Goal: Transaction & Acquisition: Purchase product/service

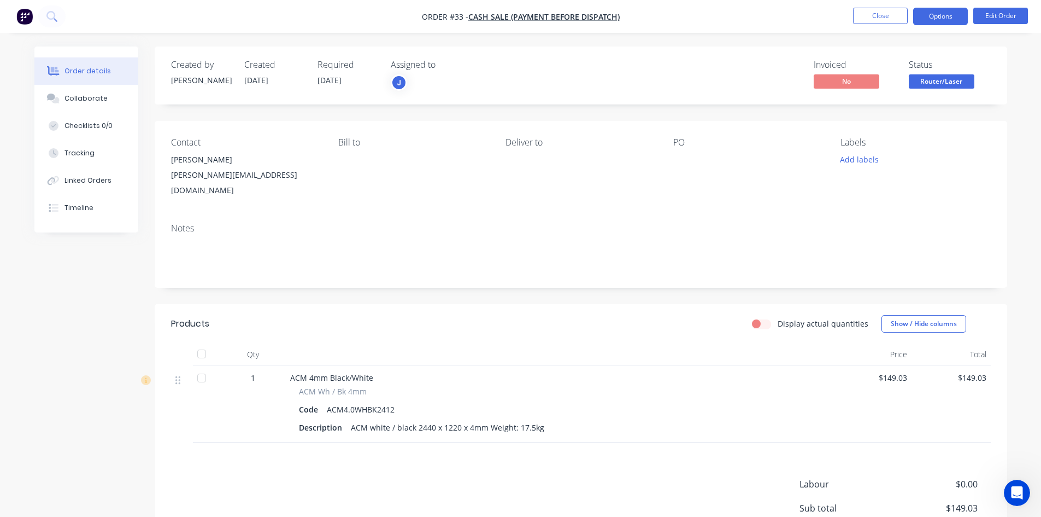
click at [932, 13] on button "Options" at bounding box center [941, 16] width 55 height 17
click at [881, 15] on button "Close" at bounding box center [880, 16] width 55 height 16
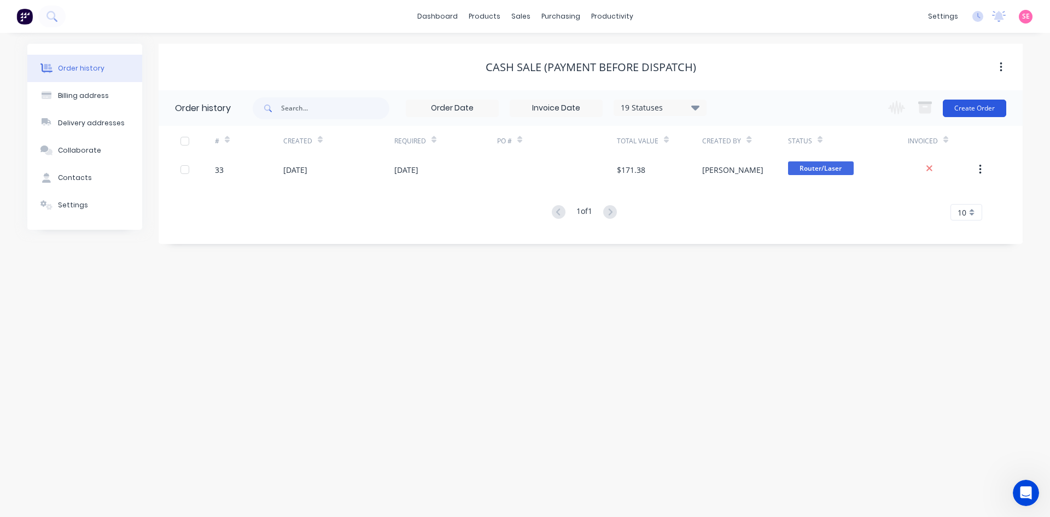
click at [964, 113] on button "Create Order" at bounding box center [974, 107] width 63 height 17
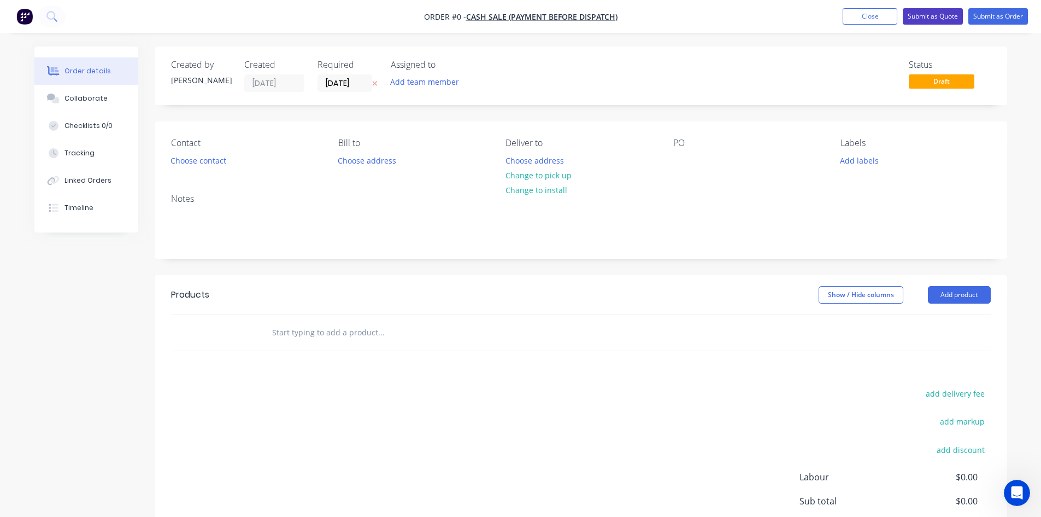
click at [933, 18] on button "Submit as Quote" at bounding box center [933, 16] width 60 height 16
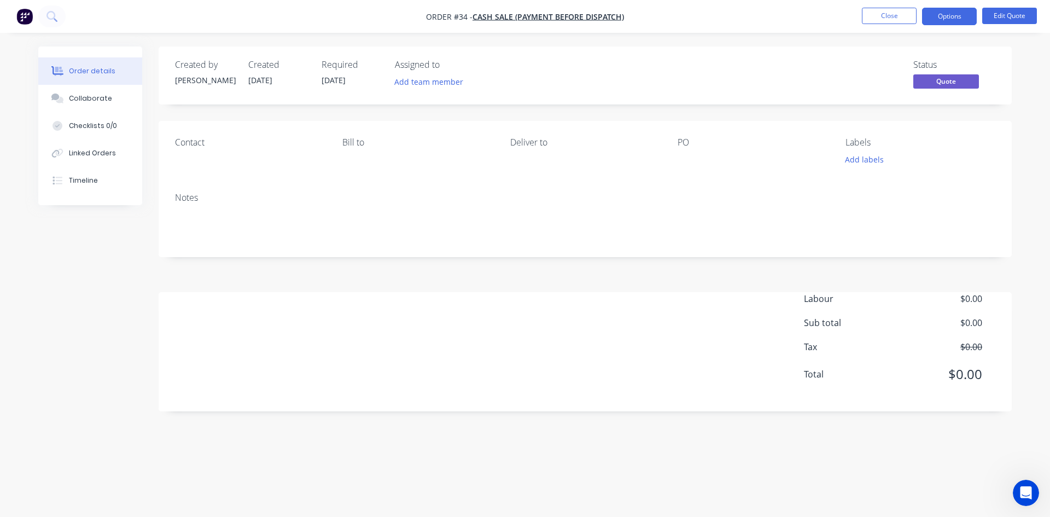
click at [330, 155] on div "Contact [PERSON_NAME] to Deliver to PO Labels Add labels" at bounding box center [585, 152] width 853 height 63
click at [347, 142] on div "Bill to" at bounding box center [417, 142] width 150 height 10
click at [184, 157] on div "Contact" at bounding box center [250, 152] width 150 height 30
click at [199, 149] on div "Contact" at bounding box center [250, 152] width 150 height 30
click at [198, 142] on div "Contact" at bounding box center [250, 142] width 150 height 10
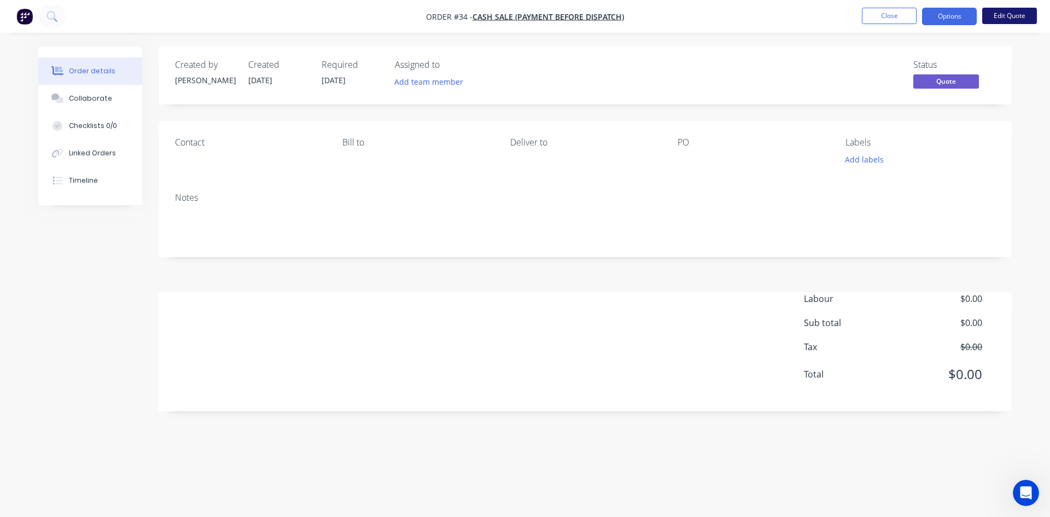
click at [1025, 20] on button "Edit Quote" at bounding box center [1009, 16] width 55 height 16
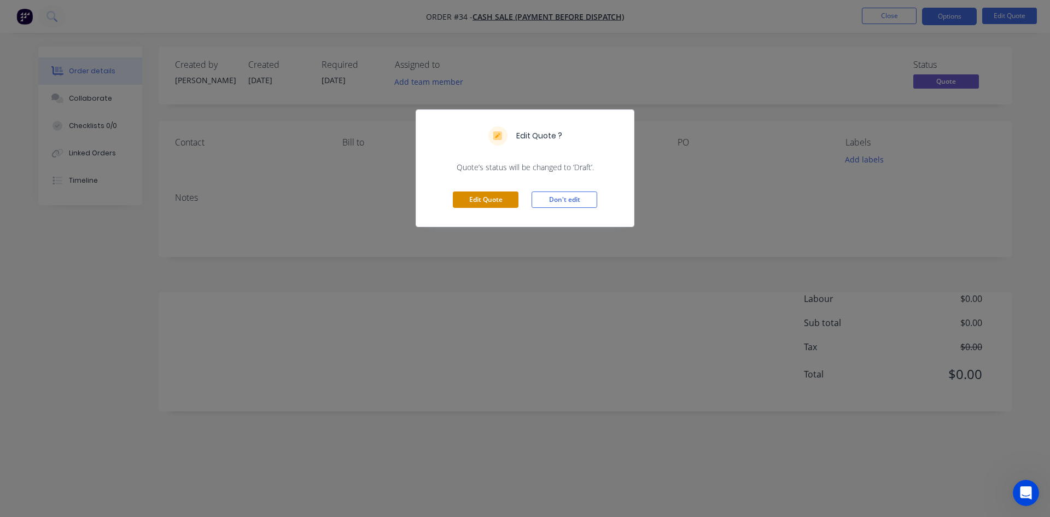
click at [490, 195] on button "Edit Quote" at bounding box center [486, 199] width 66 height 16
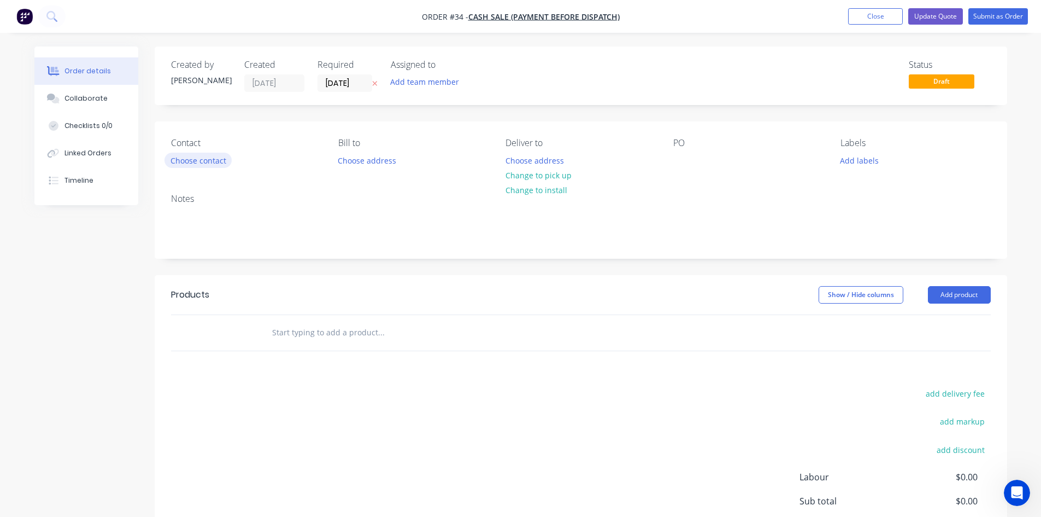
click at [214, 165] on button "Choose contact" at bounding box center [198, 160] width 67 height 15
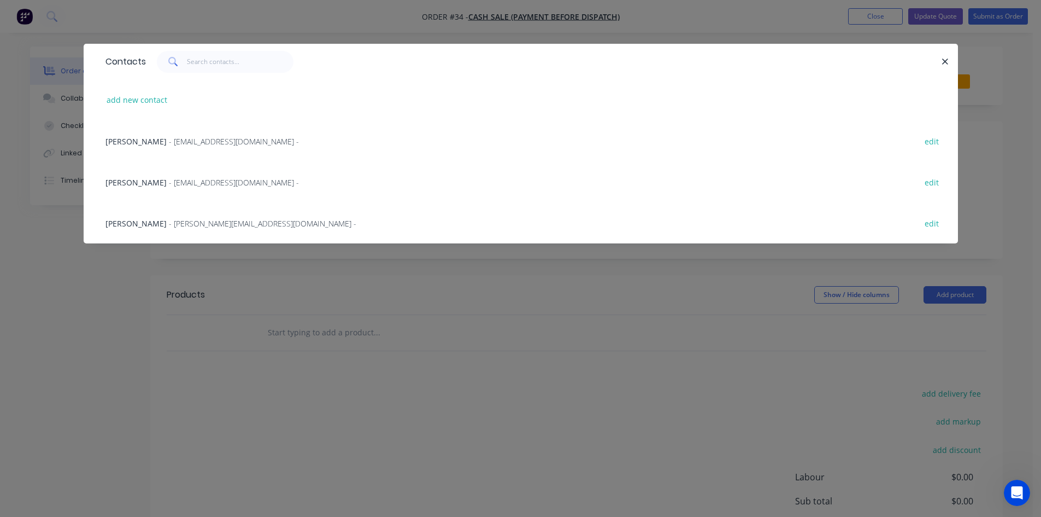
click at [191, 143] on span "- [EMAIL_ADDRESS][DOMAIN_NAME] -" at bounding box center [234, 141] width 130 height 10
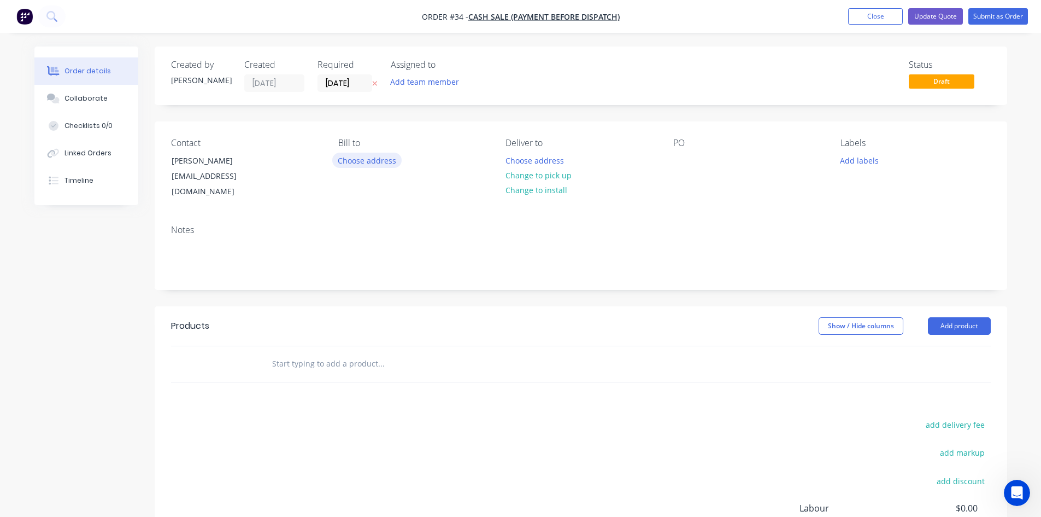
click at [367, 164] on button "Choose address" at bounding box center [367, 160] width 70 height 15
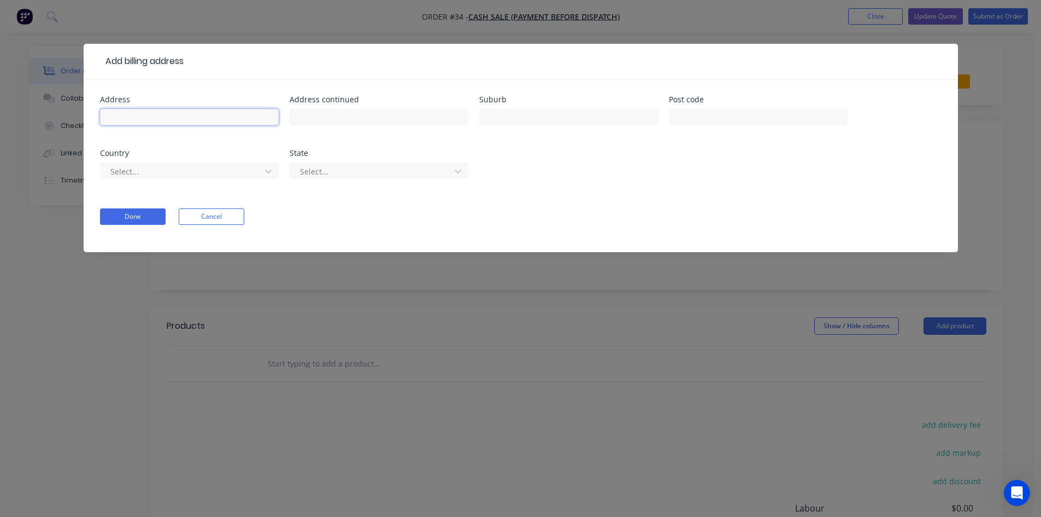
click at [136, 118] on input "text" at bounding box center [189, 117] width 179 height 16
type input "[STREET_ADDRESS]"
click at [529, 147] on div "Address [STREET_ADDRESS] Address continued Suburb Post code Country Select... S…" at bounding box center [521, 144] width 842 height 96
click at [552, 110] on input "text" at bounding box center [568, 117] width 179 height 16
type input "Hornby"
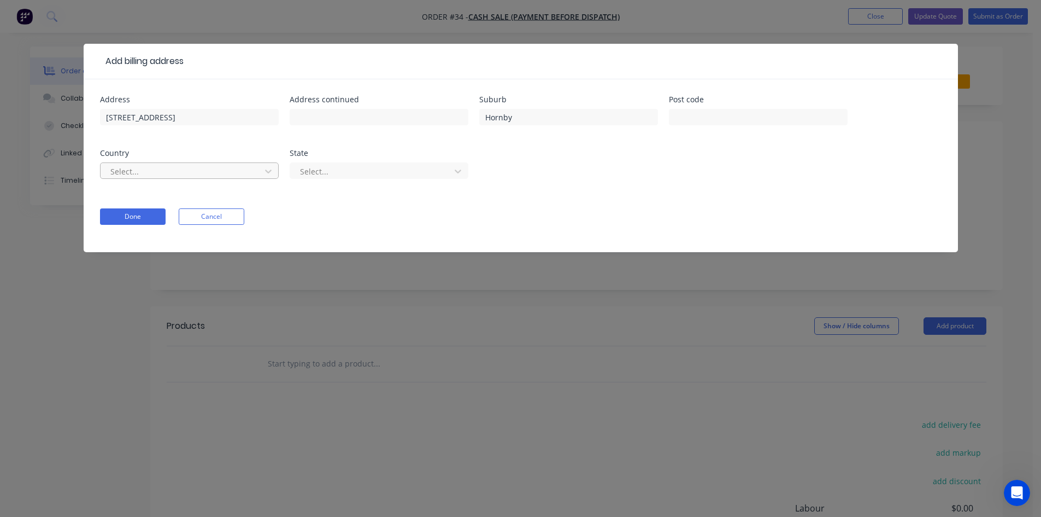
click at [167, 165] on div "Select..." at bounding box center [182, 171] width 153 height 16
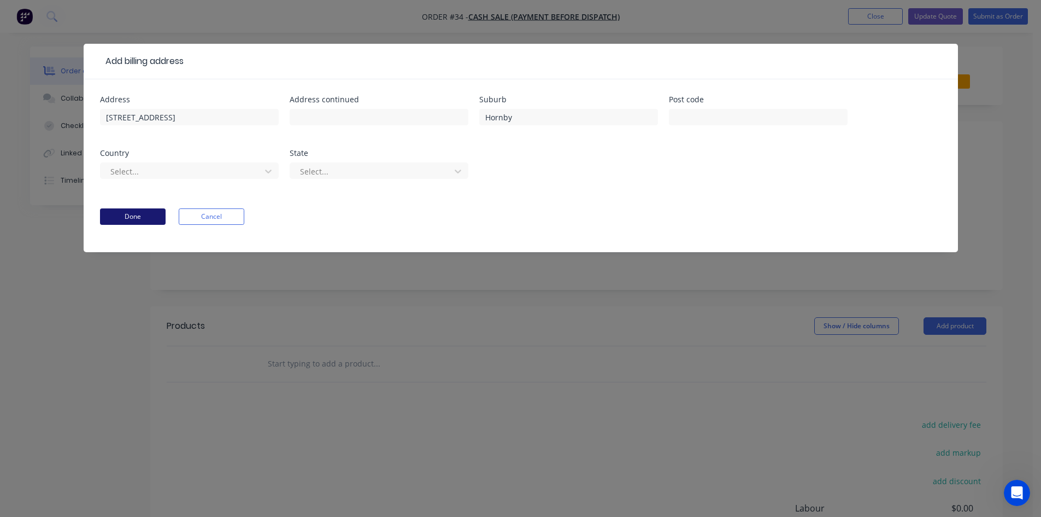
click at [129, 216] on button "Done" at bounding box center [133, 216] width 66 height 16
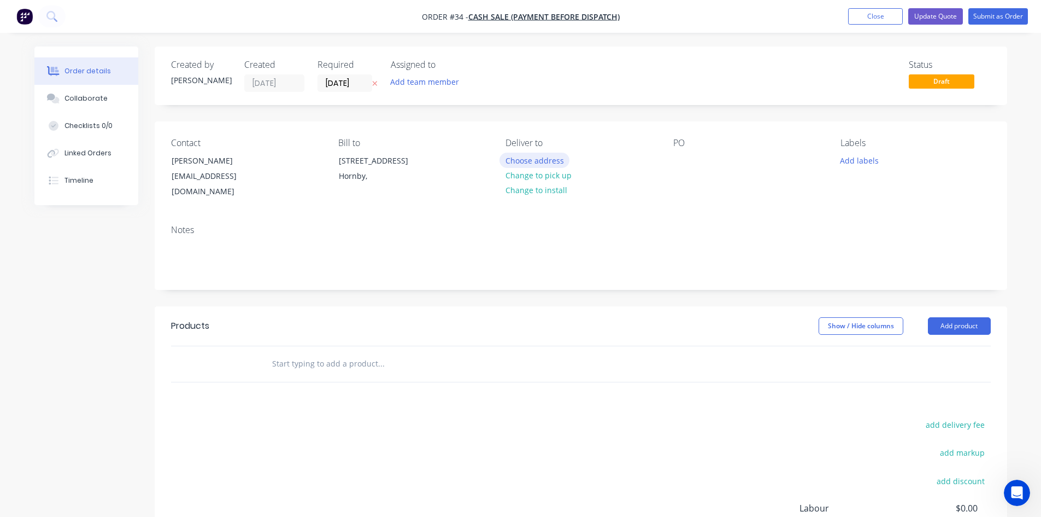
click at [560, 159] on button "Choose address" at bounding box center [535, 160] width 70 height 15
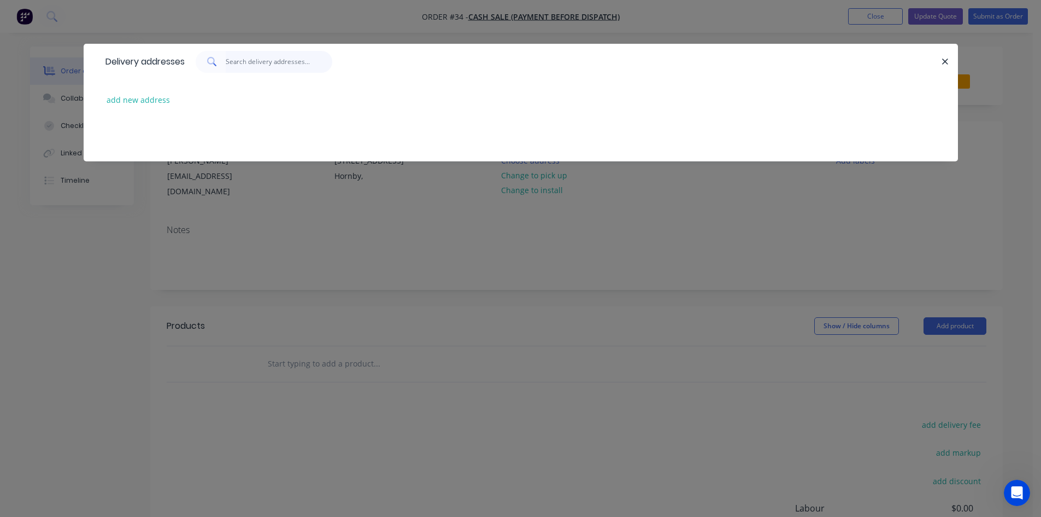
click at [285, 62] on input "text" at bounding box center [279, 62] width 107 height 22
click at [949, 60] on icon "button" at bounding box center [945, 62] width 7 height 10
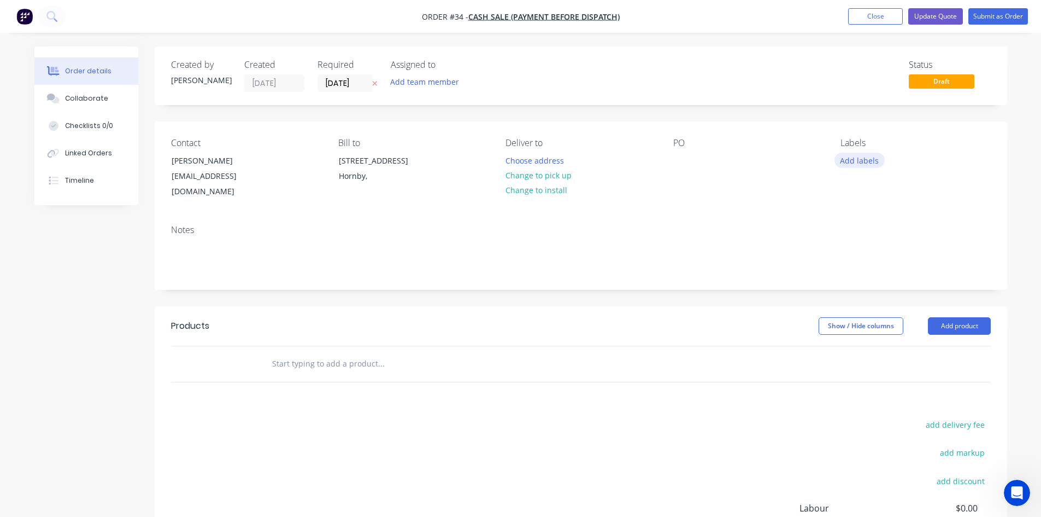
click at [862, 162] on button "Add labels" at bounding box center [860, 160] width 50 height 15
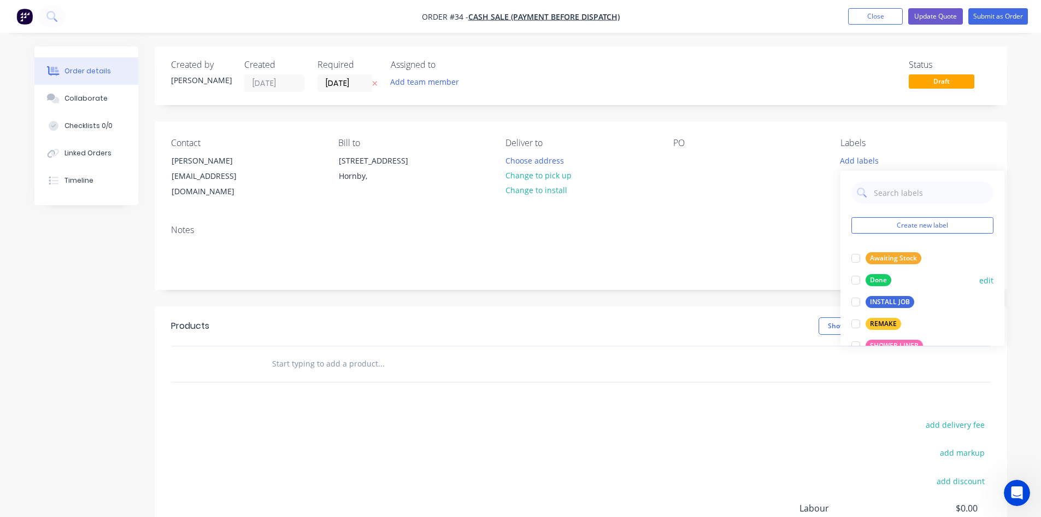
click at [858, 304] on div at bounding box center [856, 302] width 22 height 22
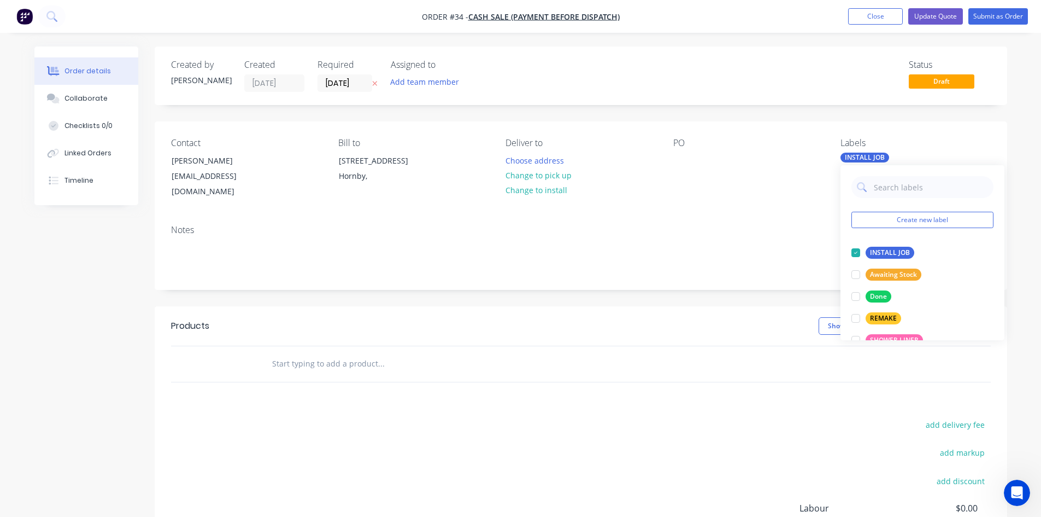
click at [687, 142] on div "PO" at bounding box center [749, 143] width 150 height 10
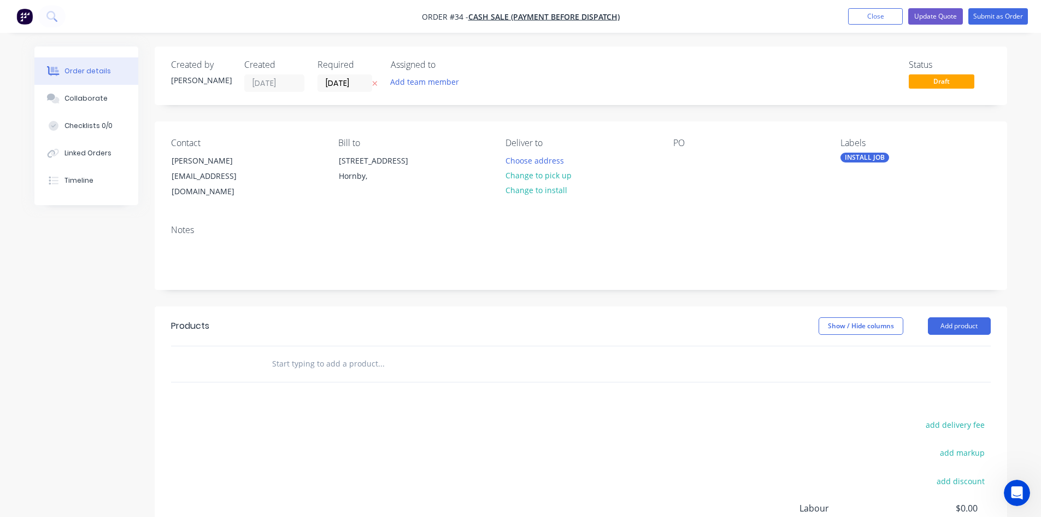
drag, startPoint x: 679, startPoint y: 144, endPoint x: 679, endPoint y: 150, distance: 6.0
click at [679, 146] on div "PO" at bounding box center [749, 143] width 150 height 10
click at [678, 160] on div at bounding box center [682, 161] width 17 height 16
click at [671, 216] on div "Notes" at bounding box center [581, 252] width 853 height 73
click at [327, 353] on input "text" at bounding box center [381, 364] width 219 height 22
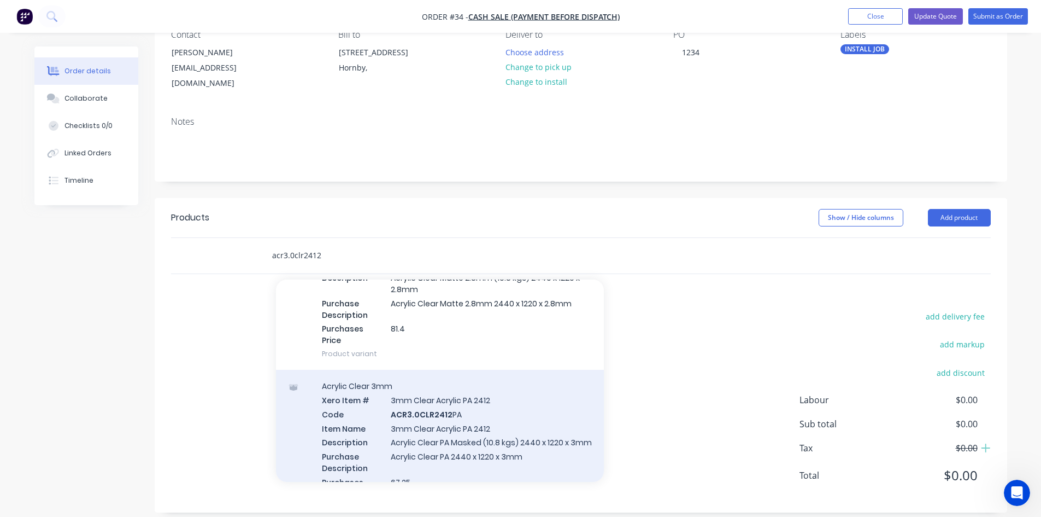
scroll to position [164, 0]
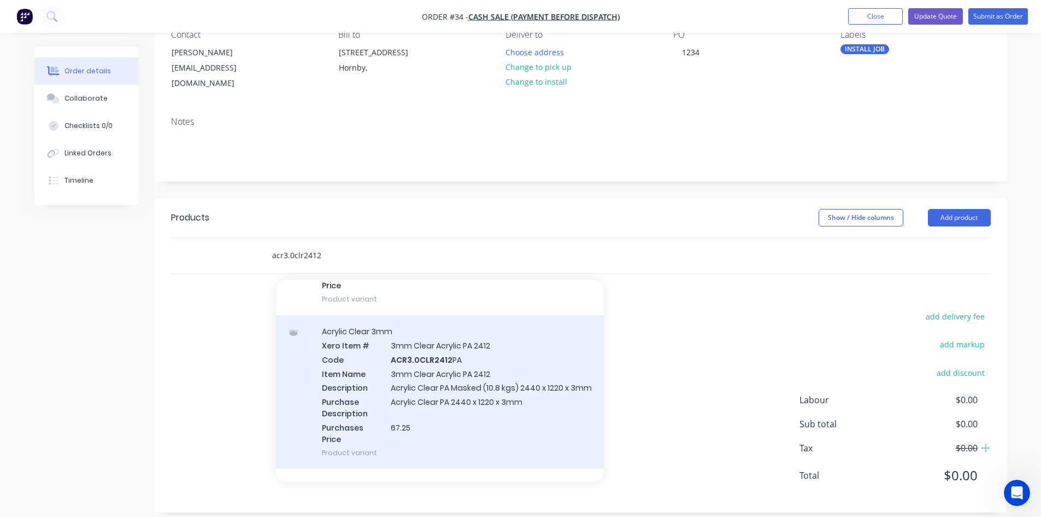
type input "acr3.0clr2412"
click at [359, 367] on div "Acrylic Clear 3mm Xero Item # 3mm Clear Acrylic PA 2412 Code ACR3.0CLR2412 PA I…" at bounding box center [440, 392] width 328 height 154
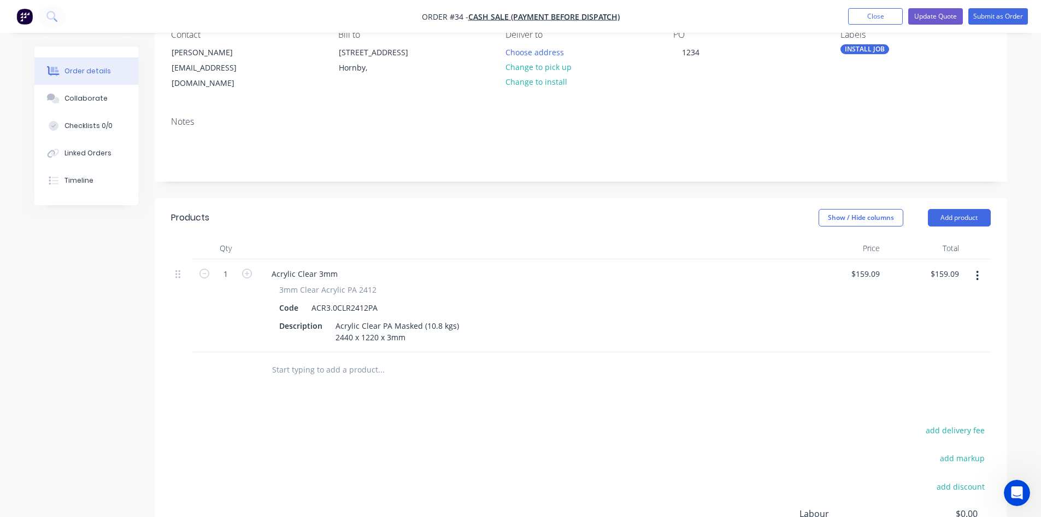
click at [354, 360] on input "text" at bounding box center [381, 370] width 219 height 22
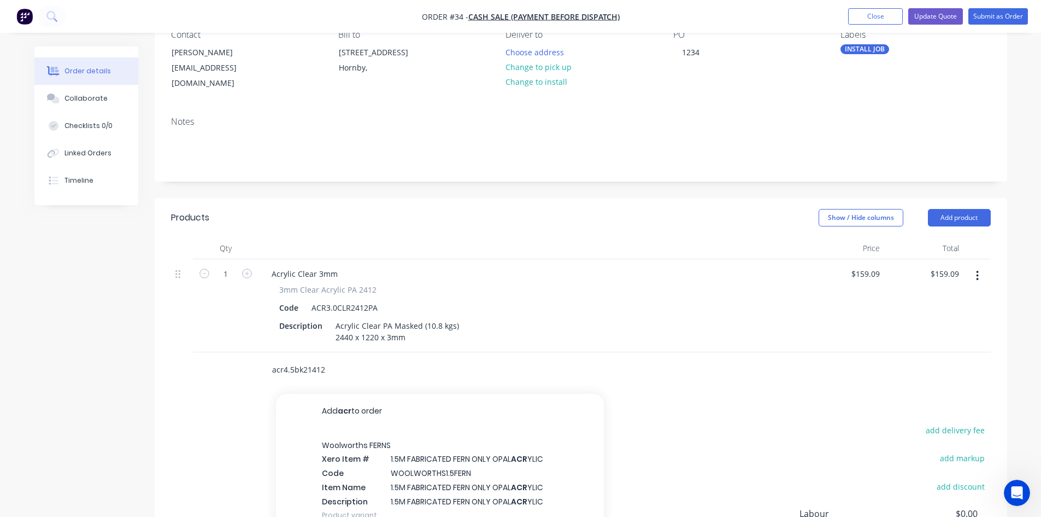
click at [352, 360] on input "acr4.5bk21412" at bounding box center [381, 370] width 219 height 22
click at [355, 359] on input "acr4.5bk21412" at bounding box center [381, 370] width 219 height 22
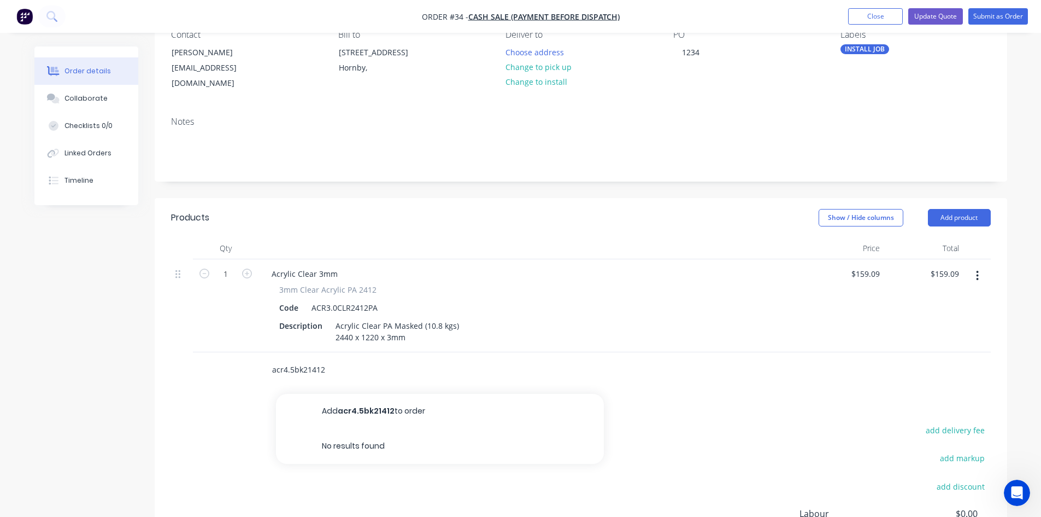
type input "acr4.5bk2141"
drag, startPoint x: 340, startPoint y: 354, endPoint x: 215, endPoint y: 361, distance: 124.8
click at [215, 361] on div "acr4.5bk2141 Add acr4.5bk2141 to order No results found" at bounding box center [581, 370] width 820 height 36
click at [372, 361] on input "text" at bounding box center [381, 370] width 219 height 22
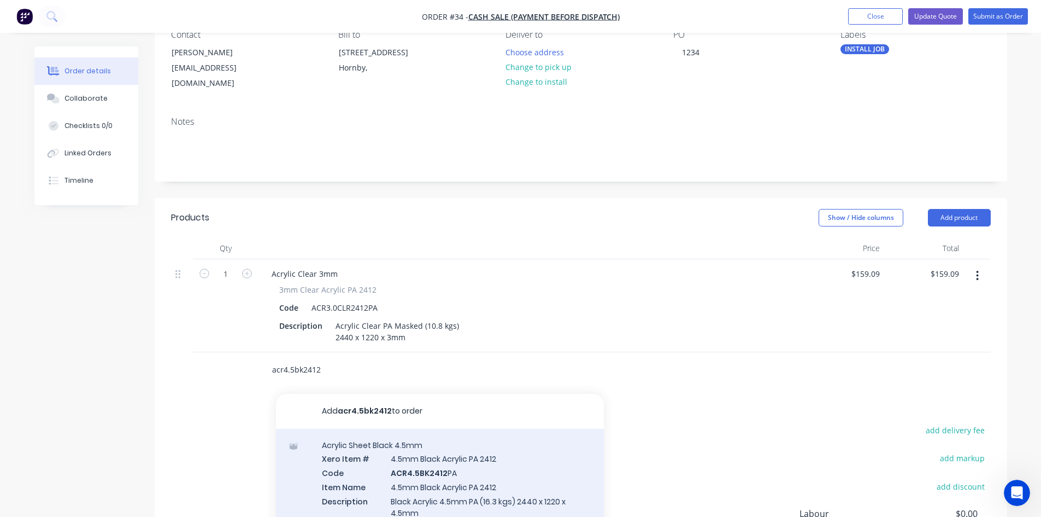
type input "acr4.5bk2412"
click at [429, 442] on div "Acrylic Sheet Black 4.5mm Xero Item # 4.5mm Black Acrylic PA 2412 Code ACR4.5BK…" at bounding box center [440, 511] width 328 height 165
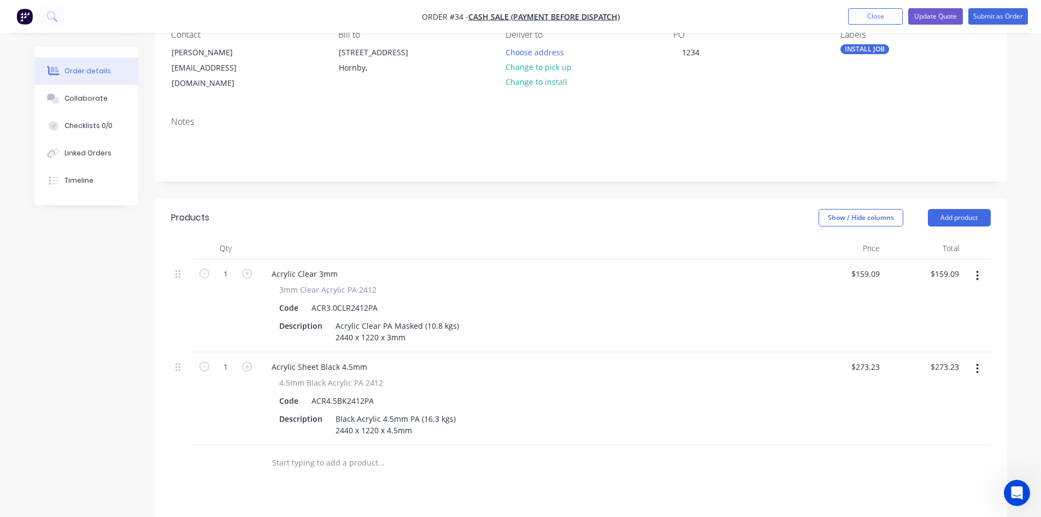
click at [584, 459] on div at bounding box center [427, 463] width 328 height 22
click at [377, 459] on input "text" at bounding box center [381, 463] width 219 height 22
click at [376, 454] on input "pppu" at bounding box center [381, 463] width 219 height 22
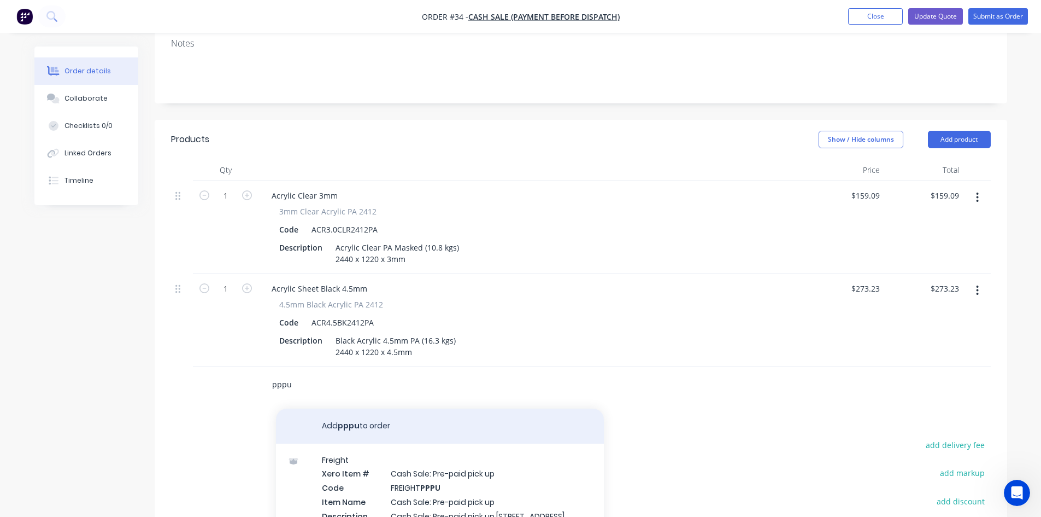
scroll to position [315, 0]
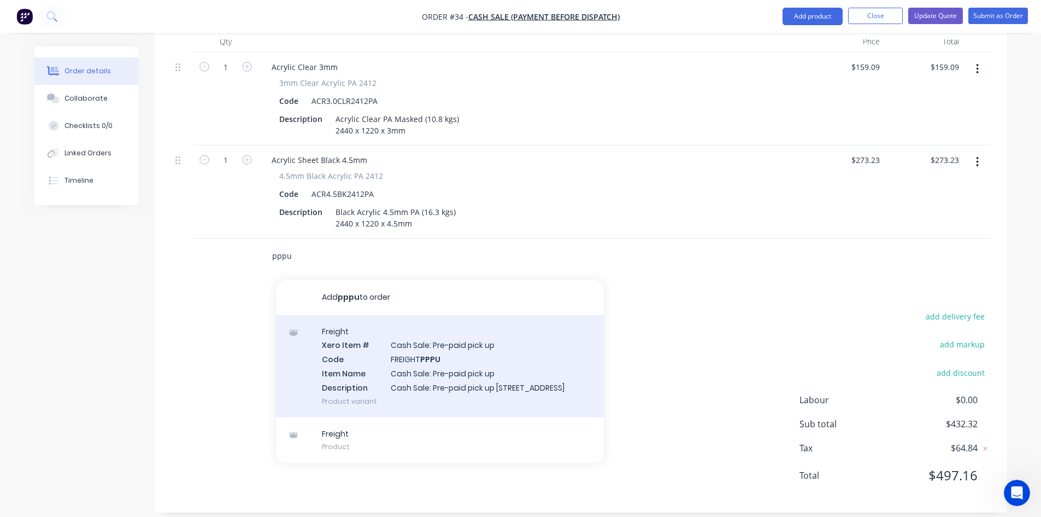
type input "pppu"
click at [381, 360] on div "Freight Xero Item # Cash Sale: Pre-paid pick up Code FREIGHT PPPU Item Name Cas…" at bounding box center [440, 366] width 328 height 102
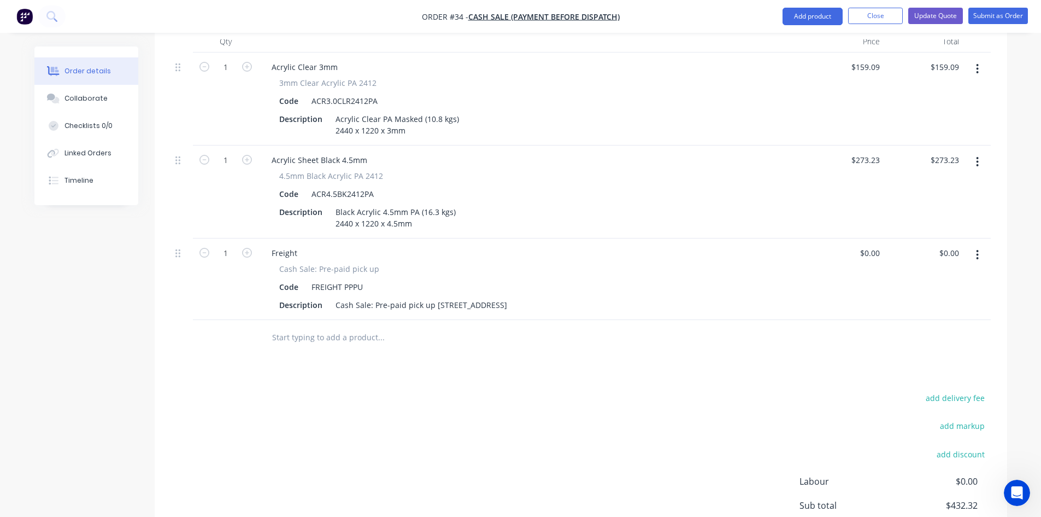
click at [602, 439] on div "add delivery fee add markup add discount Labour $0.00 Sub total $432.32 Tax $64…" at bounding box center [581, 483] width 820 height 187
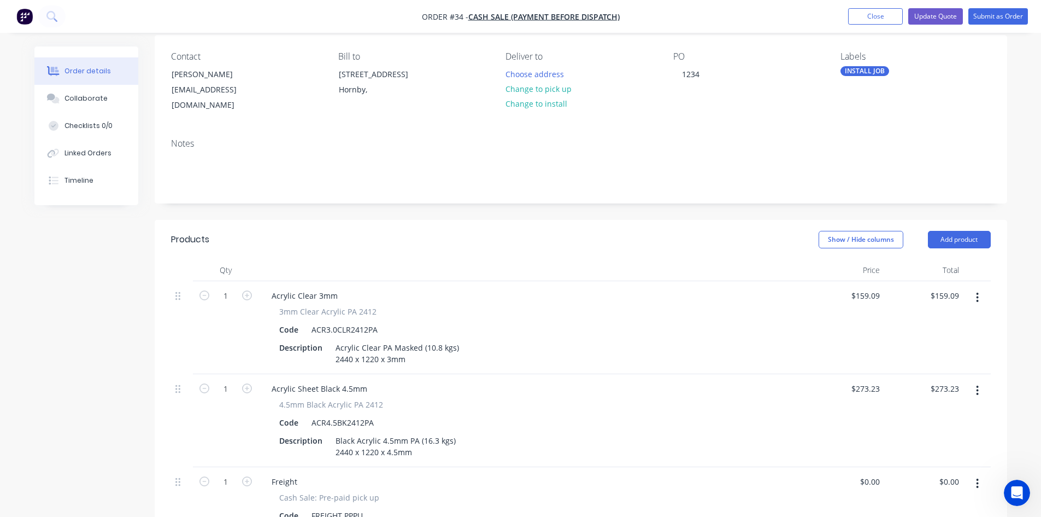
scroll to position [0, 0]
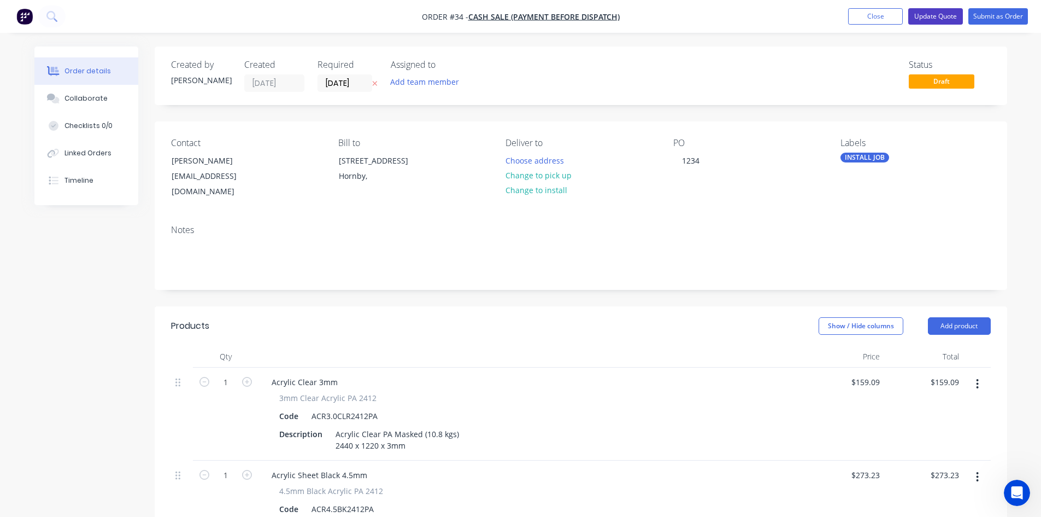
click at [947, 14] on button "Update Quote" at bounding box center [936, 16] width 55 height 16
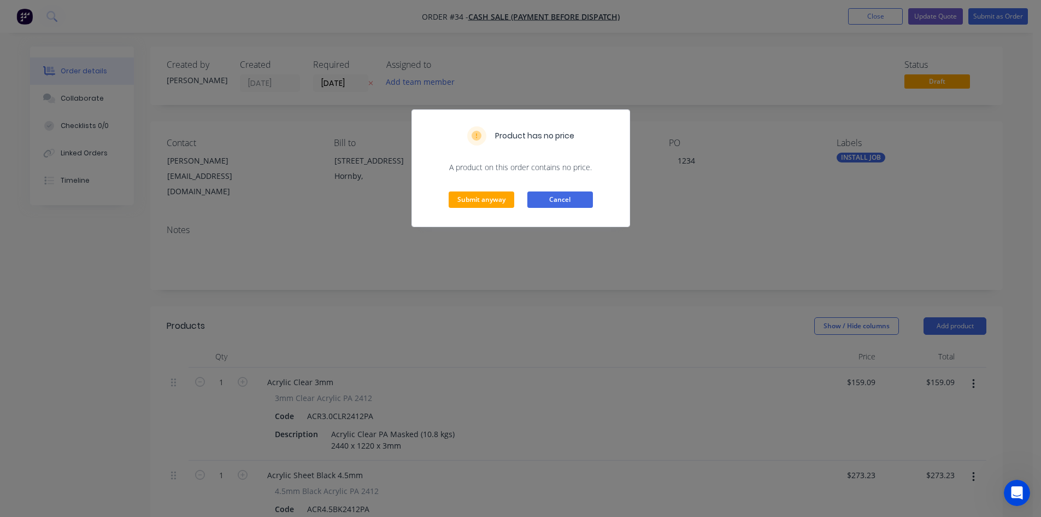
click at [558, 204] on button "Cancel" at bounding box center [561, 199] width 66 height 16
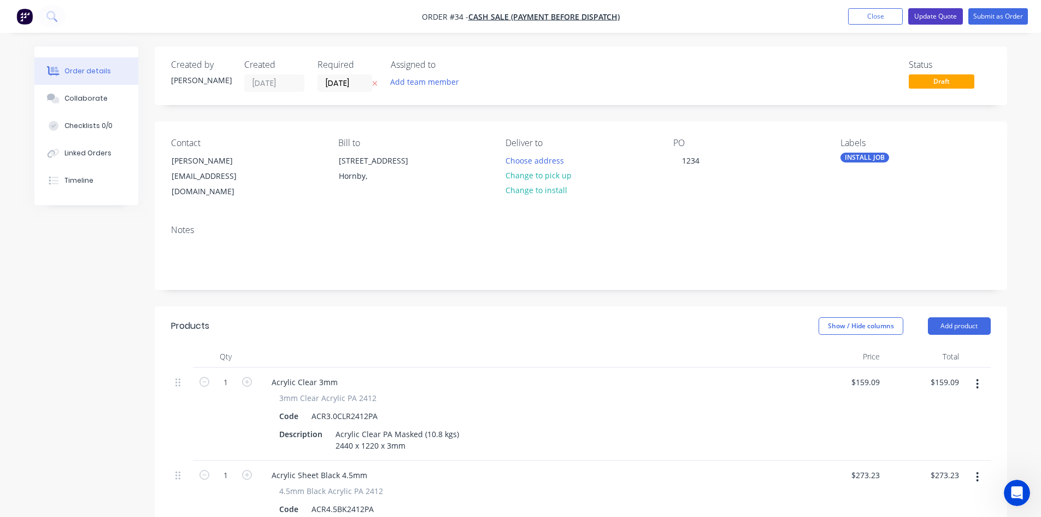
click at [941, 19] on button "Update Quote" at bounding box center [936, 16] width 55 height 16
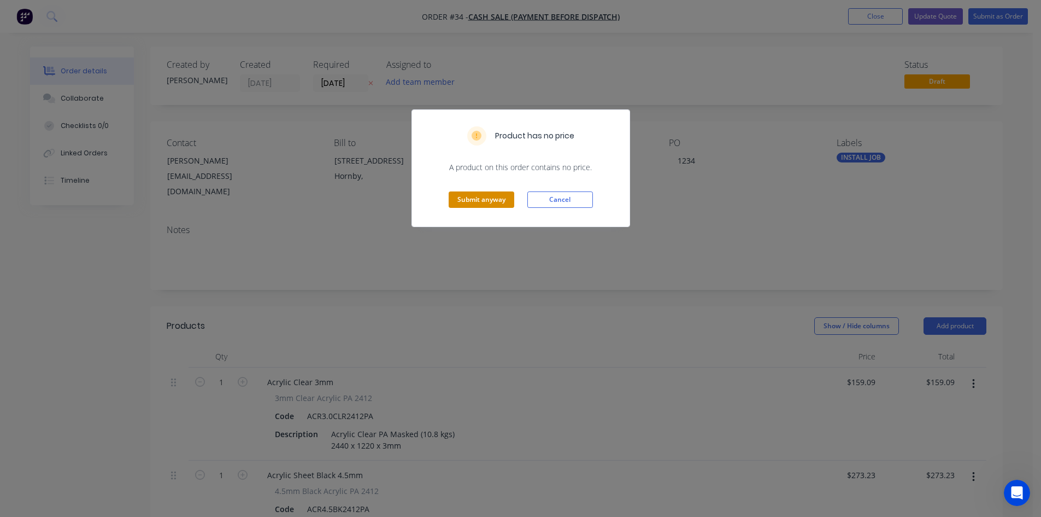
click at [482, 194] on button "Submit anyway" at bounding box center [482, 199] width 66 height 16
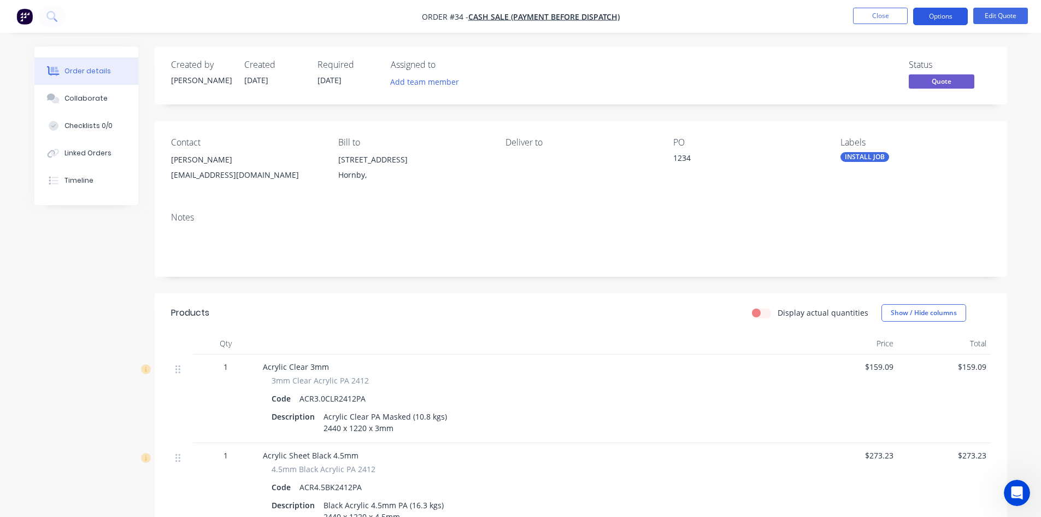
click at [944, 16] on button "Options" at bounding box center [941, 16] width 55 height 17
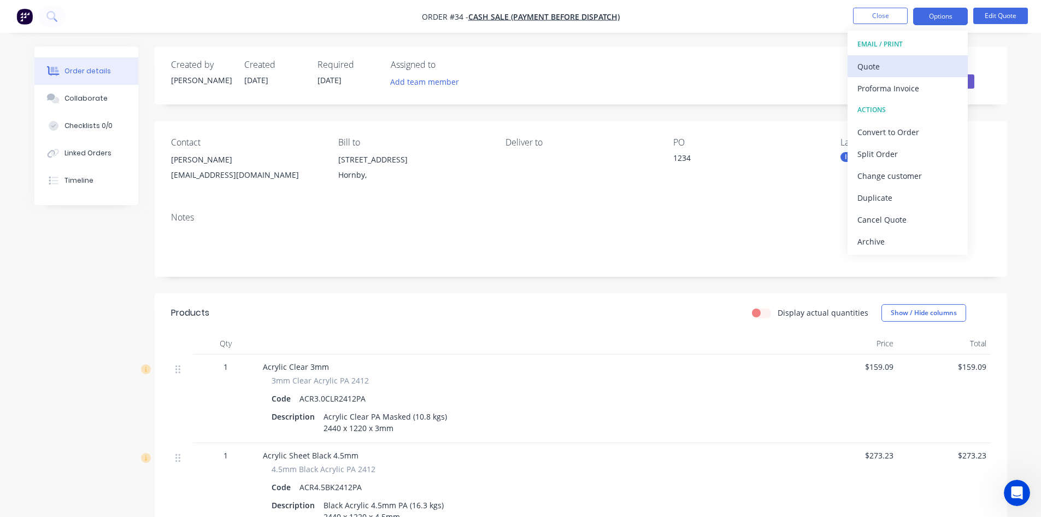
click at [899, 75] on button "Quote" at bounding box center [908, 66] width 120 height 22
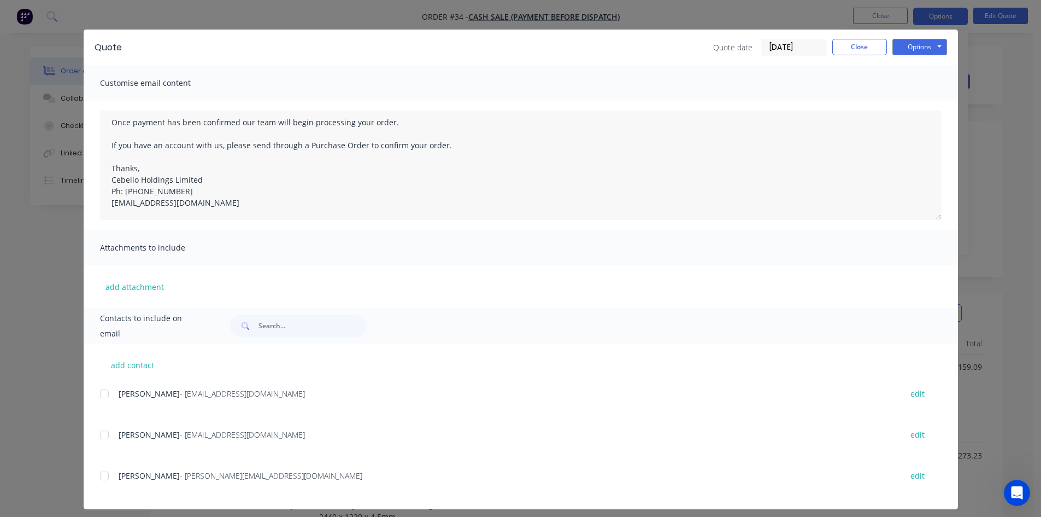
scroll to position [22, 0]
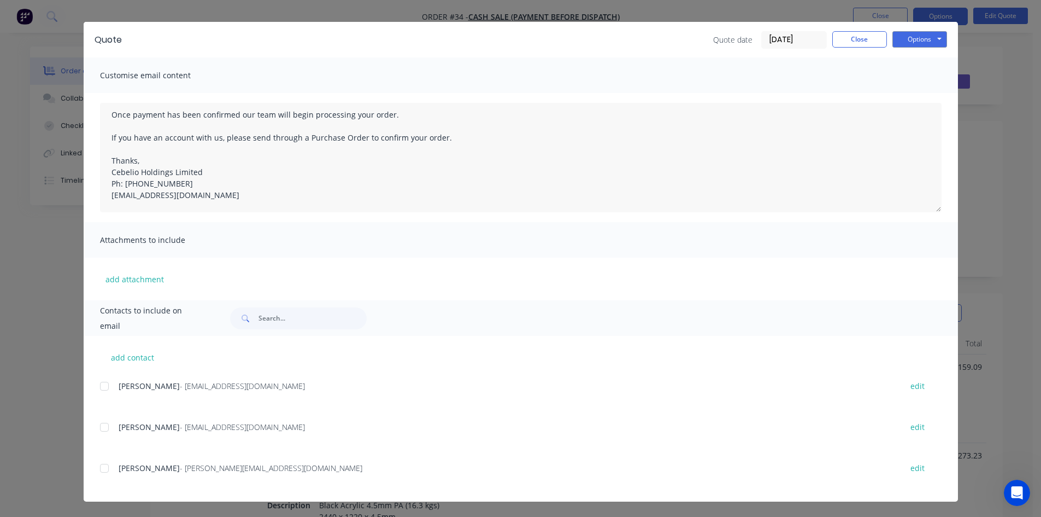
click at [102, 388] on div at bounding box center [104, 386] width 22 height 22
click at [915, 44] on button "Options" at bounding box center [920, 39] width 55 height 16
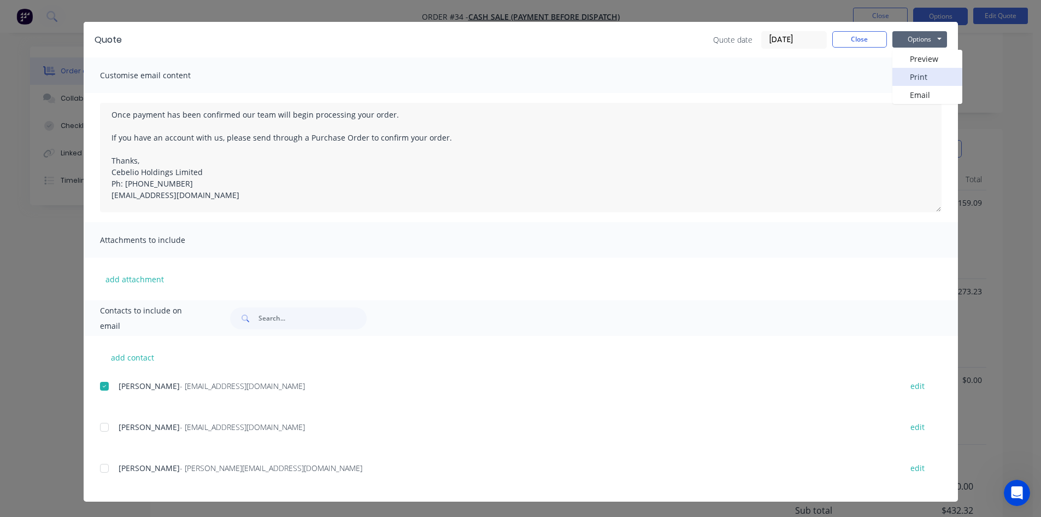
click at [921, 79] on button "Print" at bounding box center [928, 77] width 70 height 18
click at [909, 44] on button "Options" at bounding box center [920, 39] width 55 height 16
click at [909, 97] on button "Email" at bounding box center [928, 95] width 70 height 18
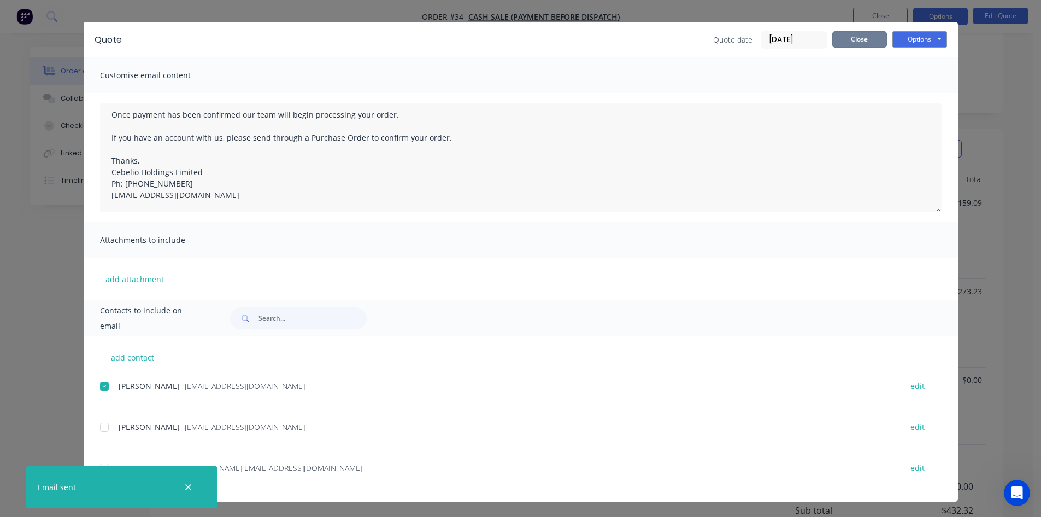
click at [844, 40] on button "Close" at bounding box center [860, 39] width 55 height 16
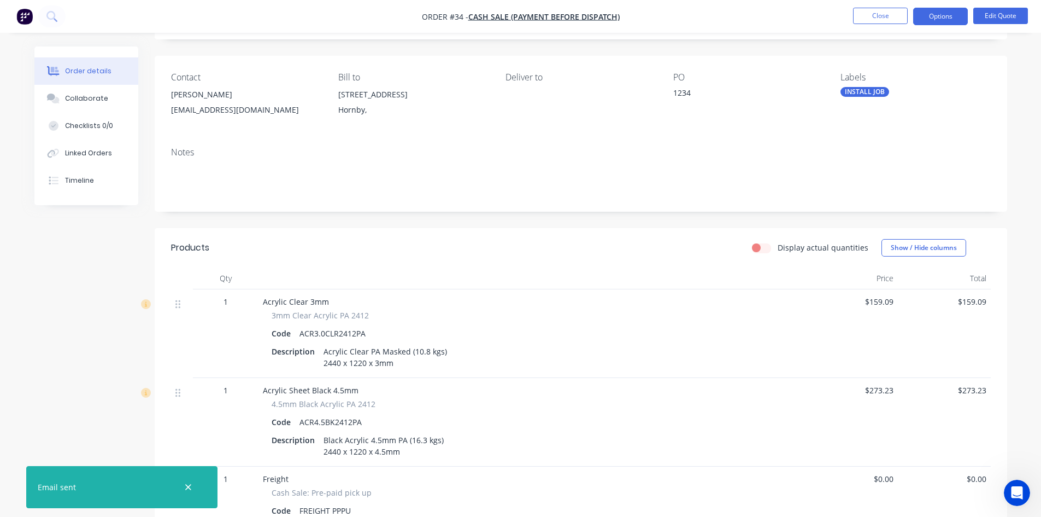
scroll to position [0, 0]
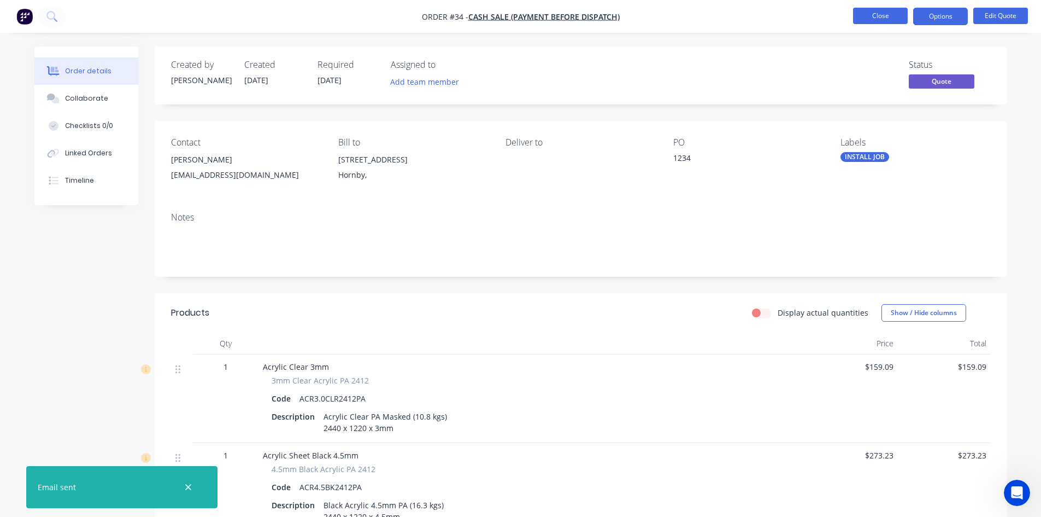
click at [891, 17] on button "Close" at bounding box center [880, 16] width 55 height 16
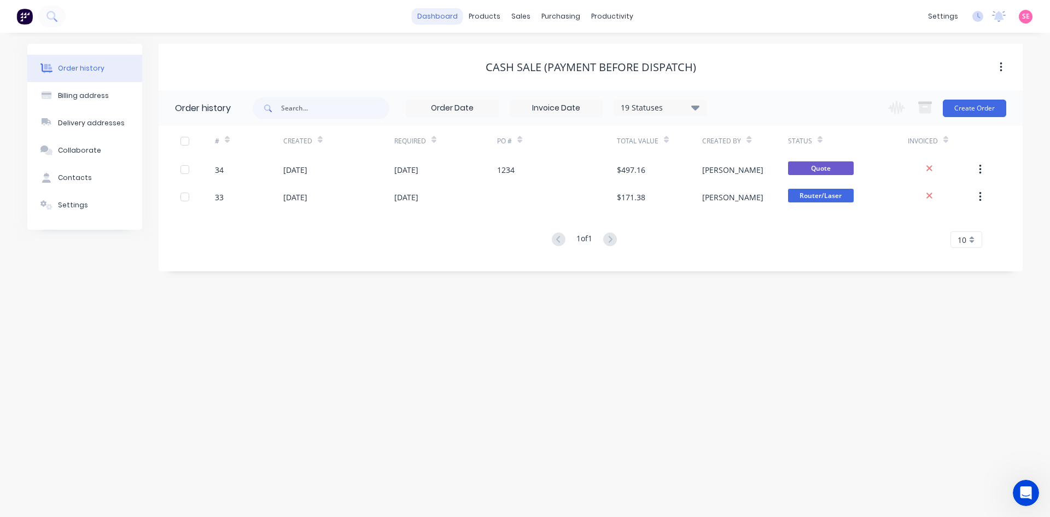
click at [440, 15] on link "dashboard" at bounding box center [437, 16] width 51 height 16
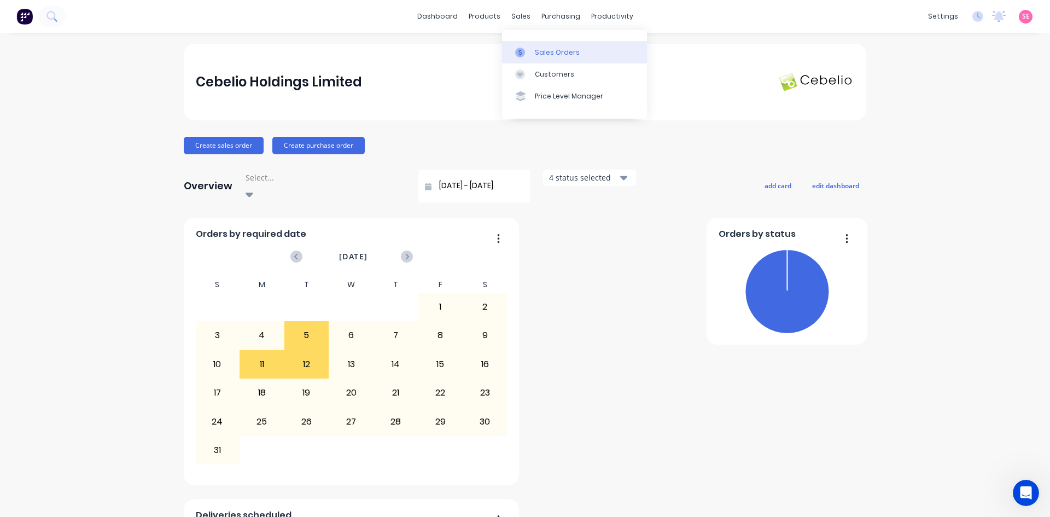
click at [546, 44] on link "Sales Orders" at bounding box center [574, 52] width 145 height 22
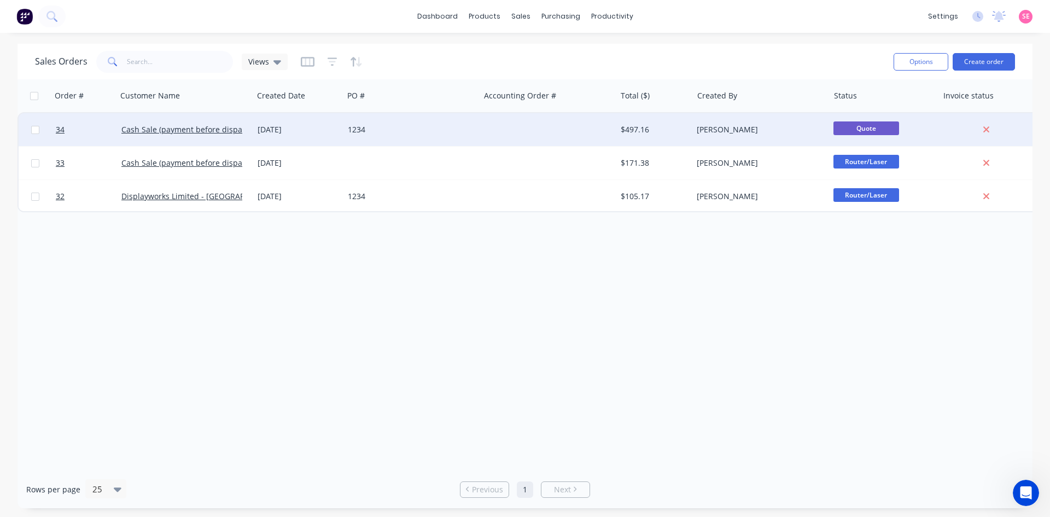
click at [32, 131] on input "checkbox" at bounding box center [35, 130] width 8 height 8
checkbox input "true"
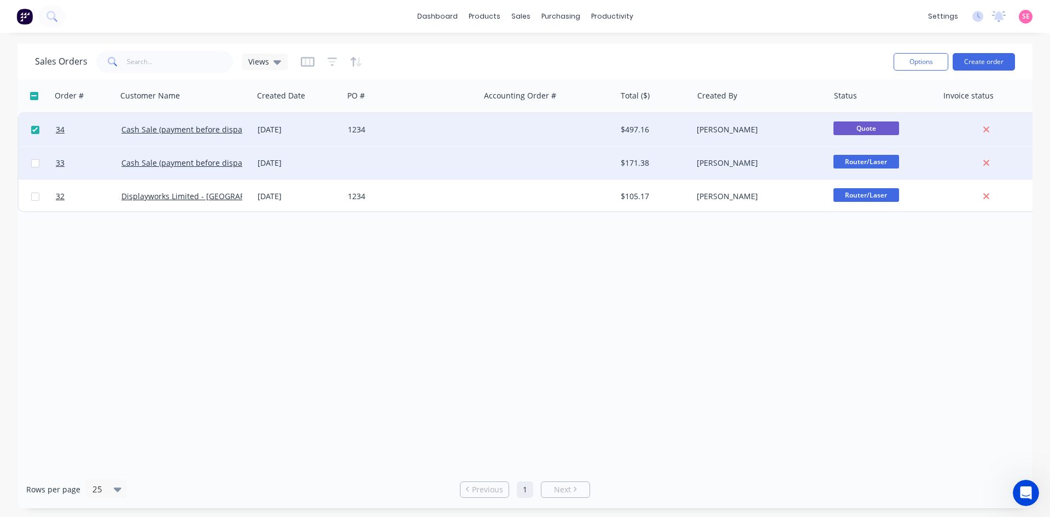
click at [35, 166] on input "checkbox" at bounding box center [35, 163] width 8 height 8
checkbox input "true"
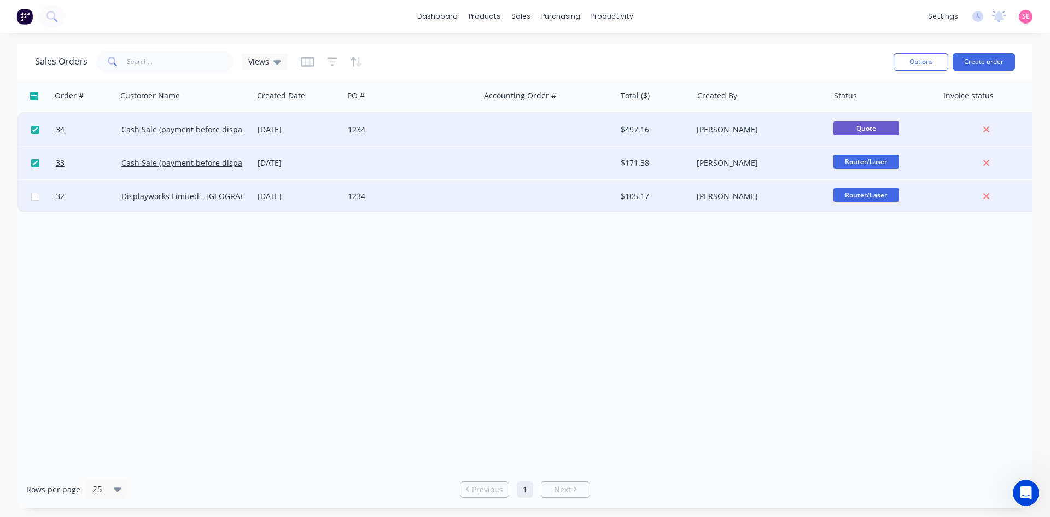
click at [36, 190] on div at bounding box center [35, 196] width 33 height 33
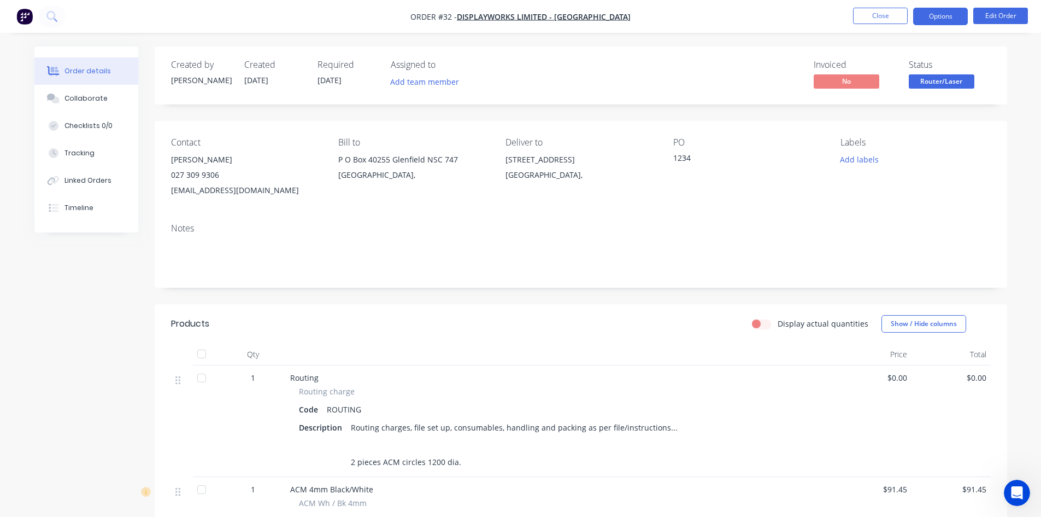
click at [941, 13] on button "Options" at bounding box center [941, 16] width 55 height 17
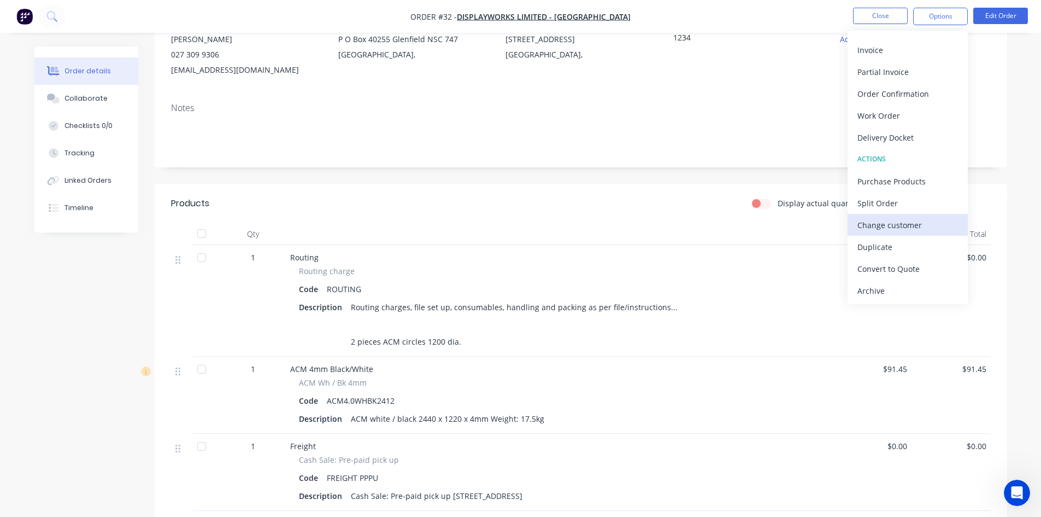
scroll to position [219, 0]
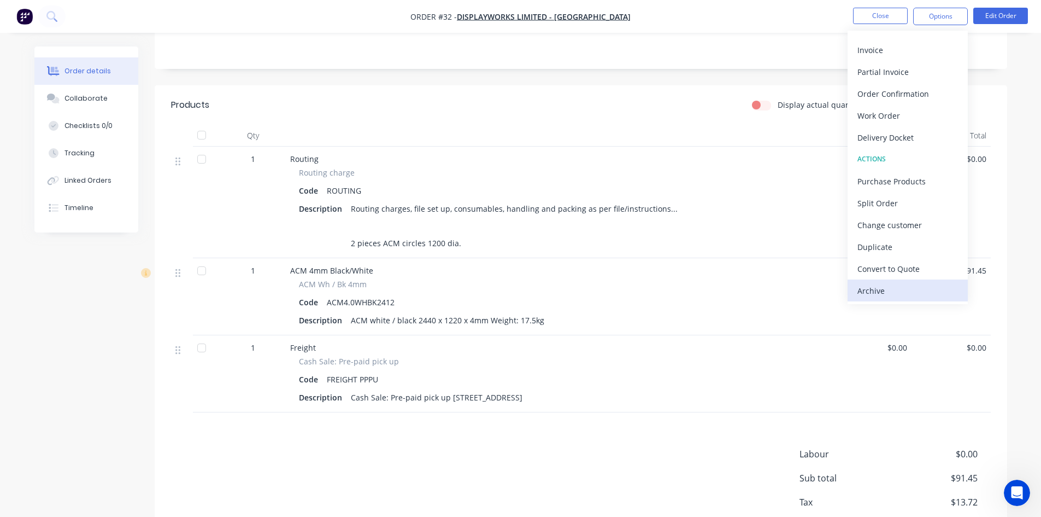
click at [918, 283] on div "Archive" at bounding box center [908, 291] width 101 height 16
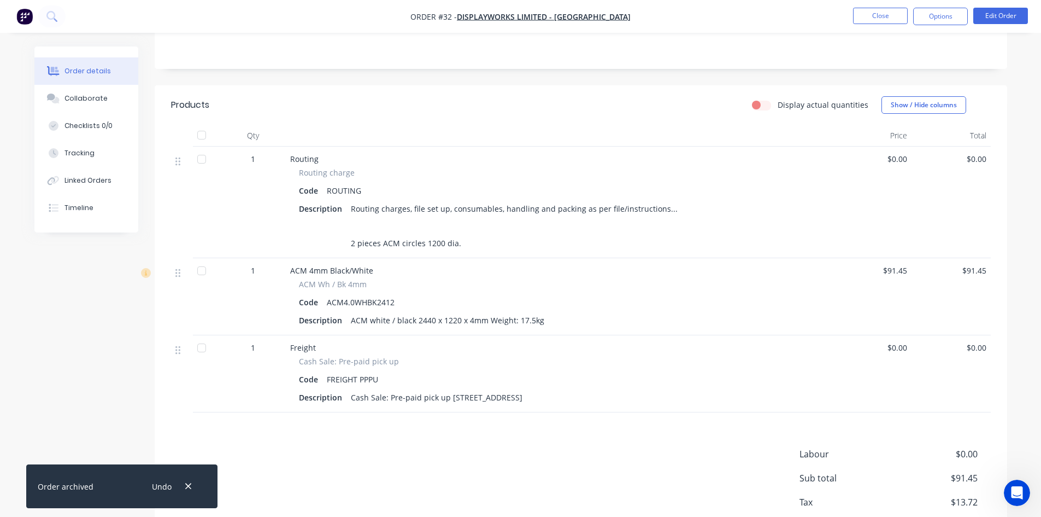
scroll to position [0, 0]
